Goal: Complete application form

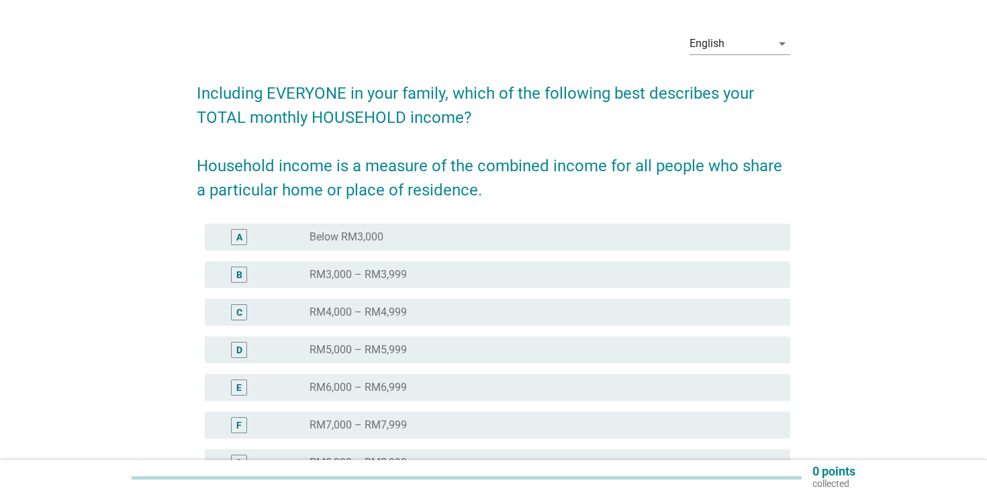
scroll to position [156, 0]
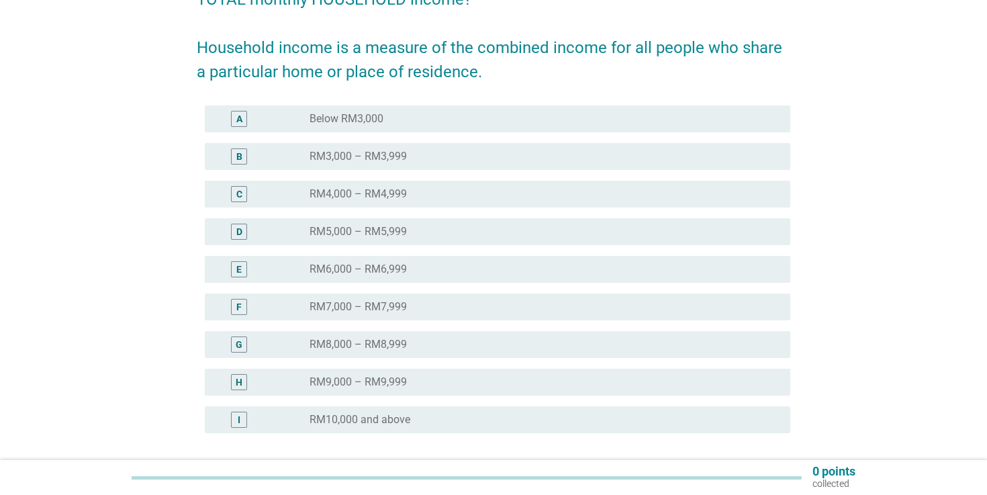
click at [402, 425] on label "RM10,000 and above" at bounding box center [359, 419] width 101 height 13
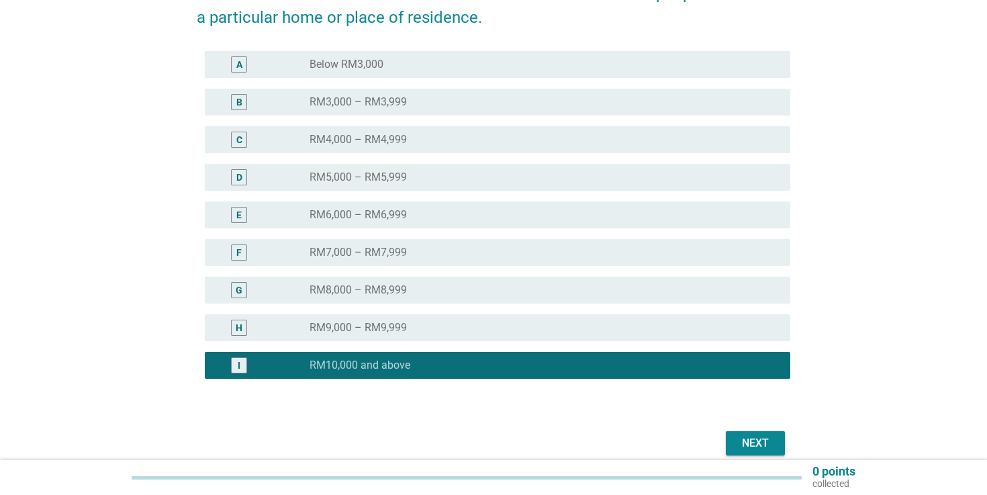
scroll to position [270, 0]
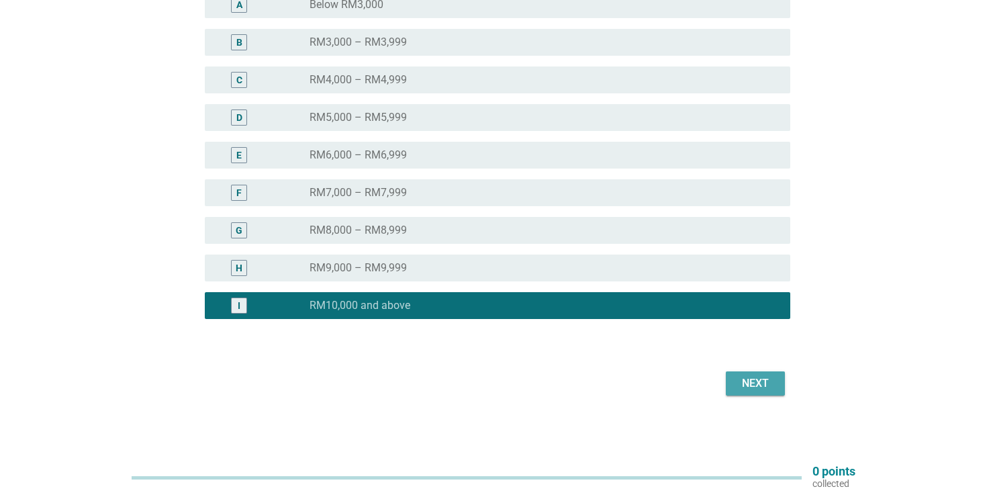
click at [766, 380] on div "Next" at bounding box center [755, 383] width 38 height 16
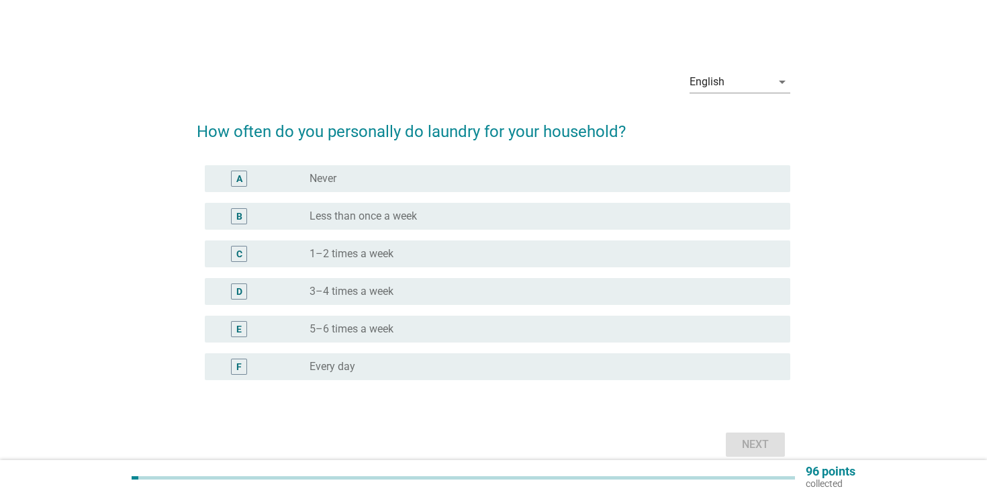
click at [454, 253] on div "radio_button_unchecked 1–2 times a week" at bounding box center [538, 253] width 459 height 13
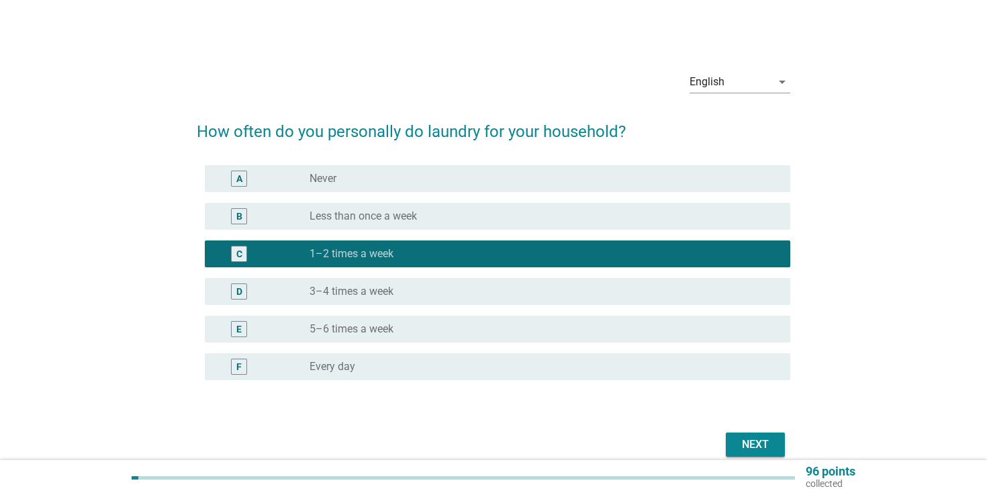
click at [760, 438] on div "Next" at bounding box center [755, 444] width 38 height 16
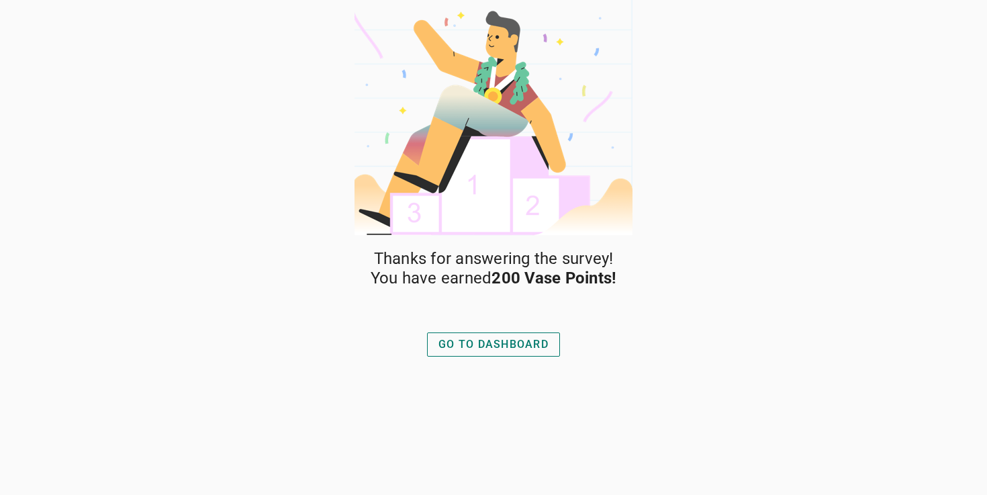
click at [521, 348] on div "GO TO DASHBOARD" at bounding box center [493, 344] width 110 height 16
